Goal: Transaction & Acquisition: Download file/media

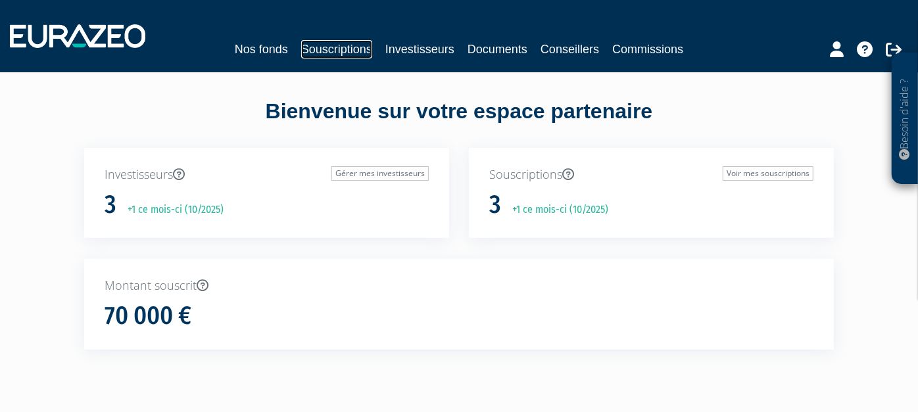
click at [352, 47] on link "Souscriptions" at bounding box center [336, 49] width 71 height 18
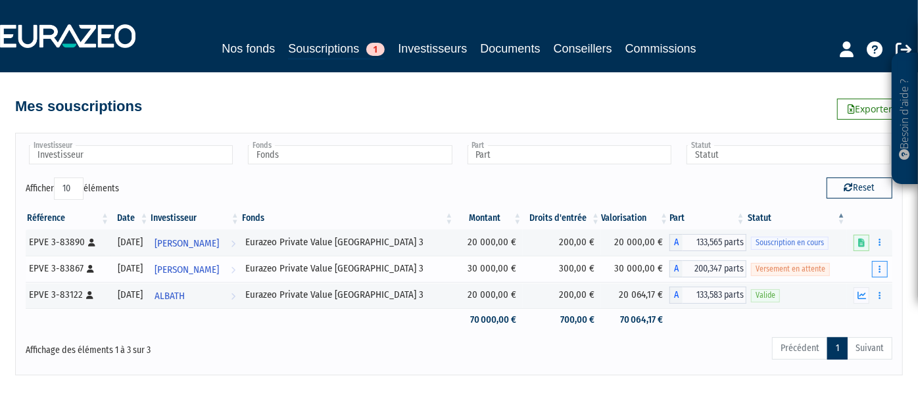
click at [880, 266] on icon "button" at bounding box center [879, 269] width 2 height 9
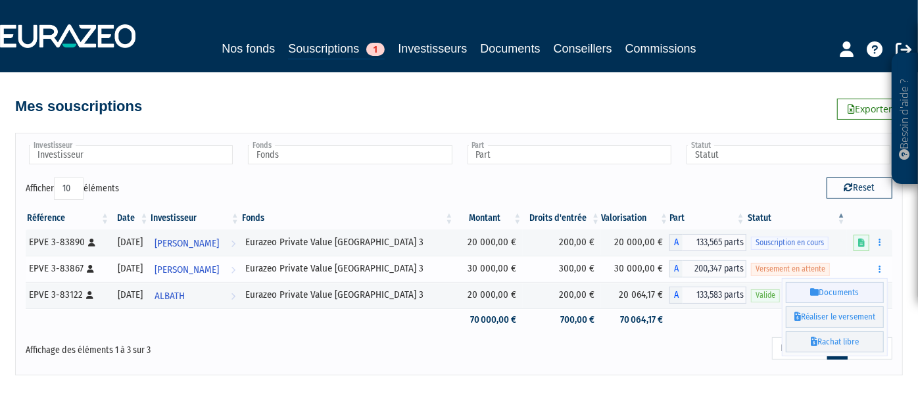
click at [821, 291] on link "Documents" at bounding box center [835, 293] width 98 height 22
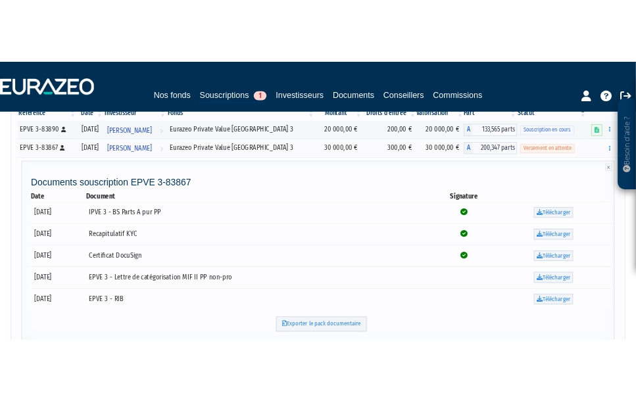
scroll to position [146, 0]
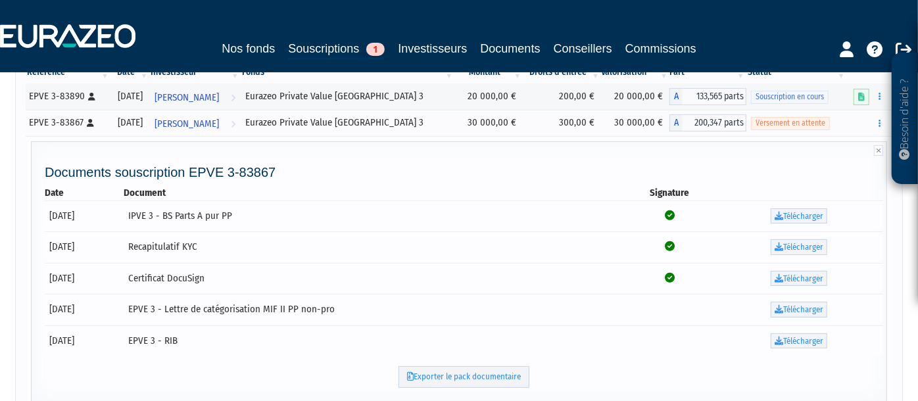
click at [811, 214] on link "Télécharger" at bounding box center [799, 216] width 57 height 16
